Goal: Information Seeking & Learning: Find specific fact

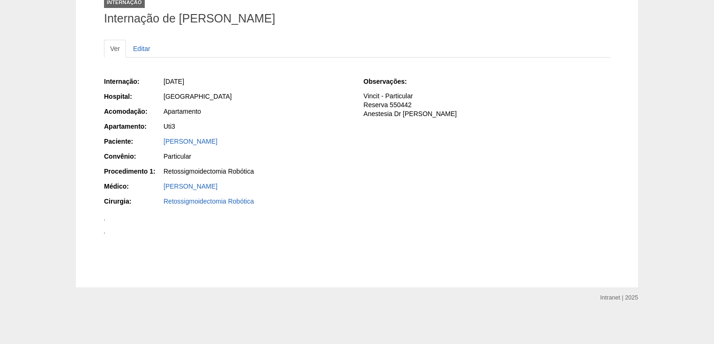
scroll to position [446, 0]
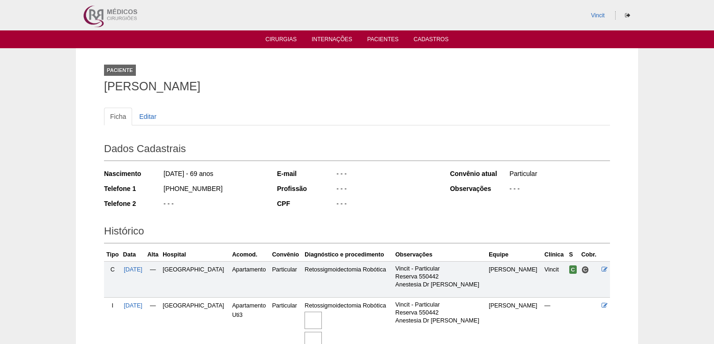
scroll to position [89, 0]
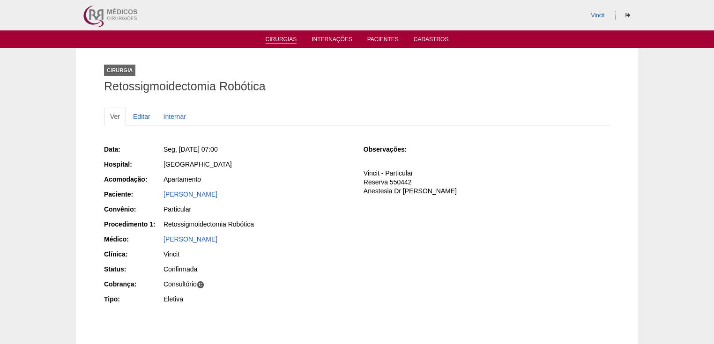
click at [284, 37] on link "Cirurgias" at bounding box center [281, 40] width 31 height 8
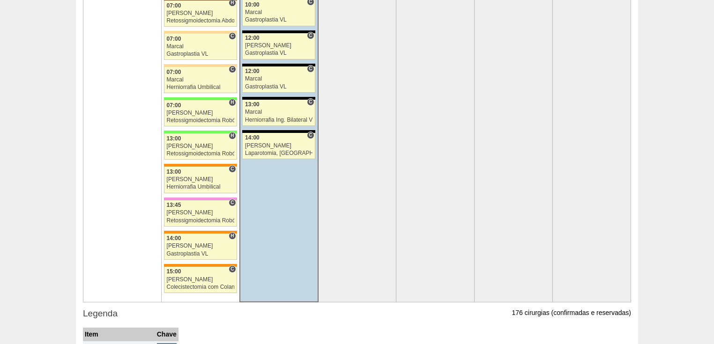
scroll to position [2137, 0]
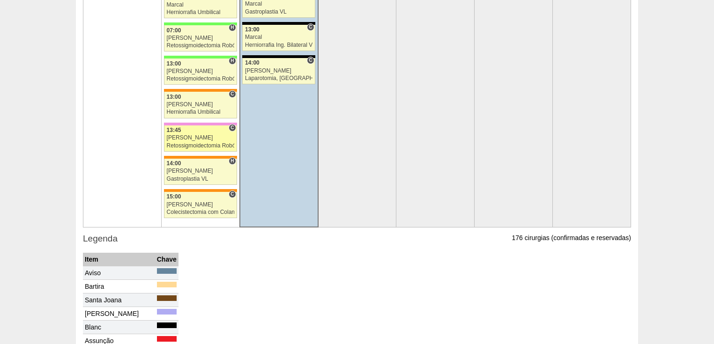
click at [191, 135] on link "88788 Vincit C 13:45 Renato Barretto Retossigmoidectomia Robótica Hospital Albe…" at bounding box center [200, 139] width 73 height 26
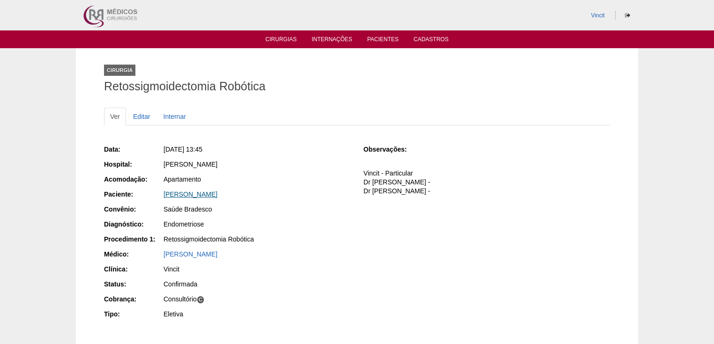
click at [217, 195] on link "[PERSON_NAME]" at bounding box center [191, 194] width 54 height 7
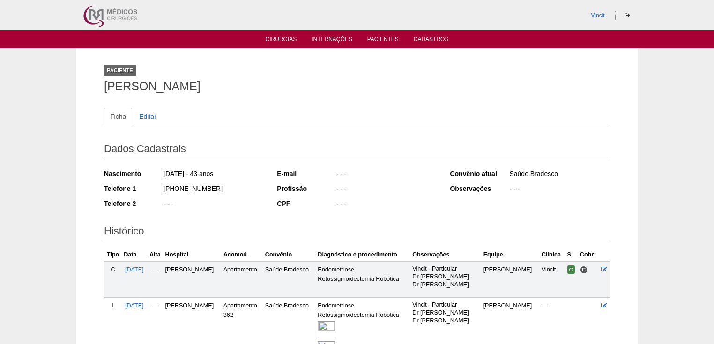
scroll to position [98, 0]
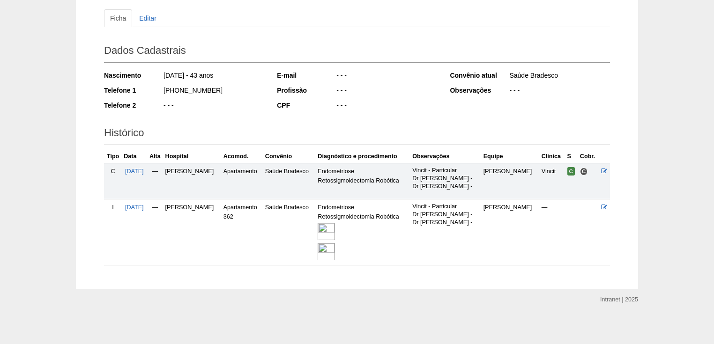
click at [333, 230] on img at bounding box center [326, 231] width 17 height 17
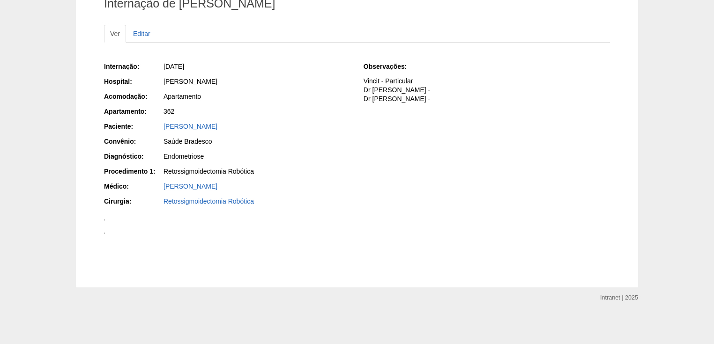
scroll to position [825, 0]
